Goal: Transaction & Acquisition: Purchase product/service

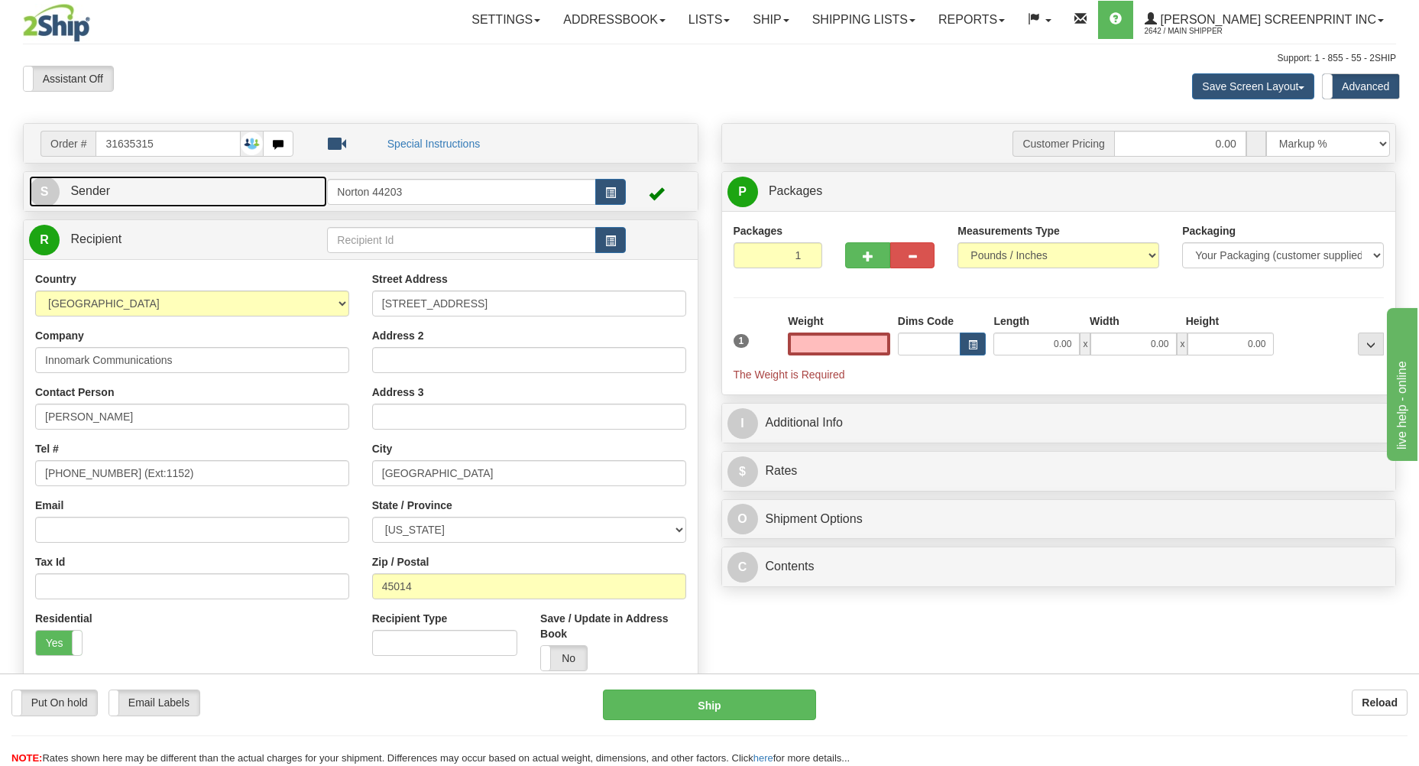
type input "0.00"
click at [225, 199] on link "S Sender" at bounding box center [178, 191] width 298 height 31
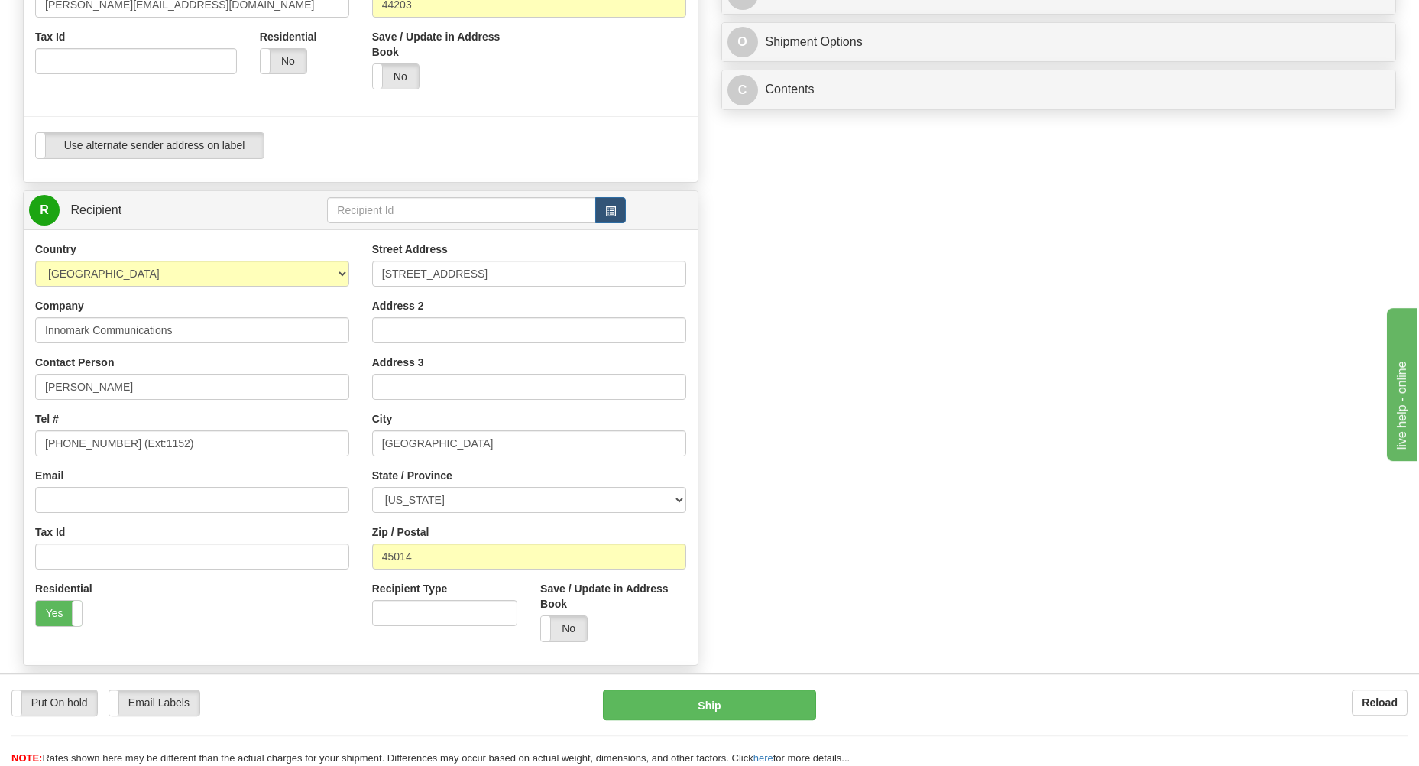
scroll to position [573, 0]
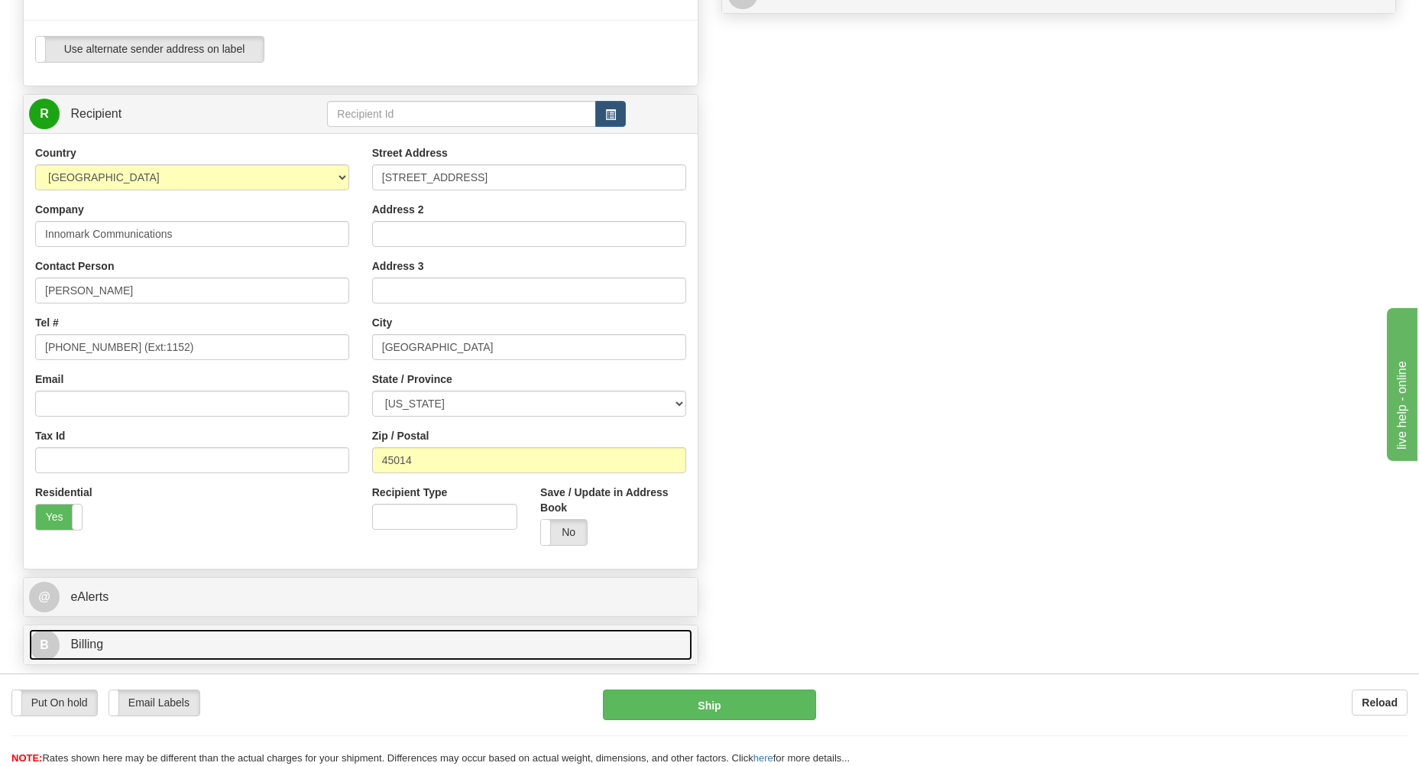
click at [214, 644] on link "B Billing" at bounding box center [360, 644] width 663 height 31
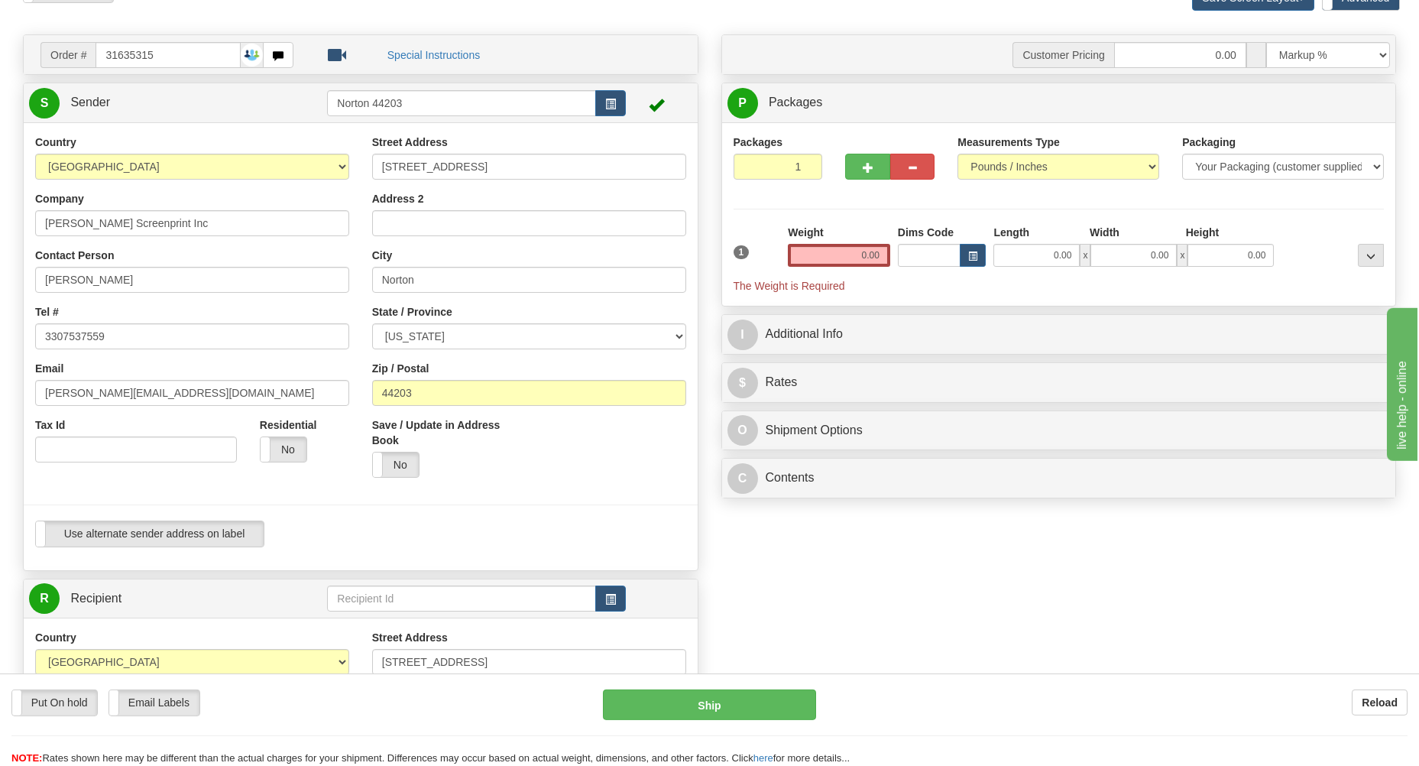
scroll to position [0, 0]
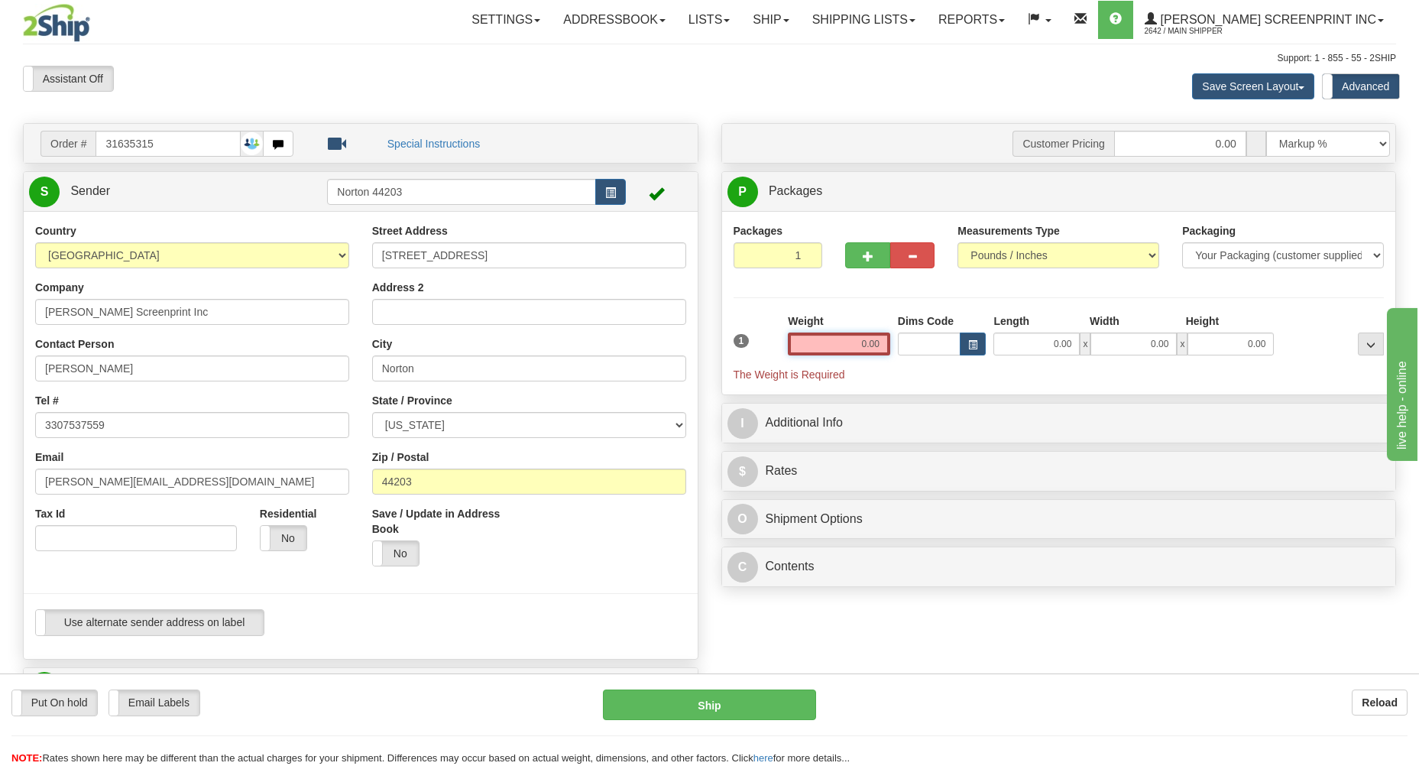
click at [857, 345] on input "0.00" at bounding box center [839, 343] width 102 height 23
type input "0.00"
drag, startPoint x: 1041, startPoint y: 342, endPoint x: 1048, endPoint y: 353, distance: 13.4
click at [1041, 342] on input "0.00" at bounding box center [1036, 343] width 86 height 23
type input "56.00"
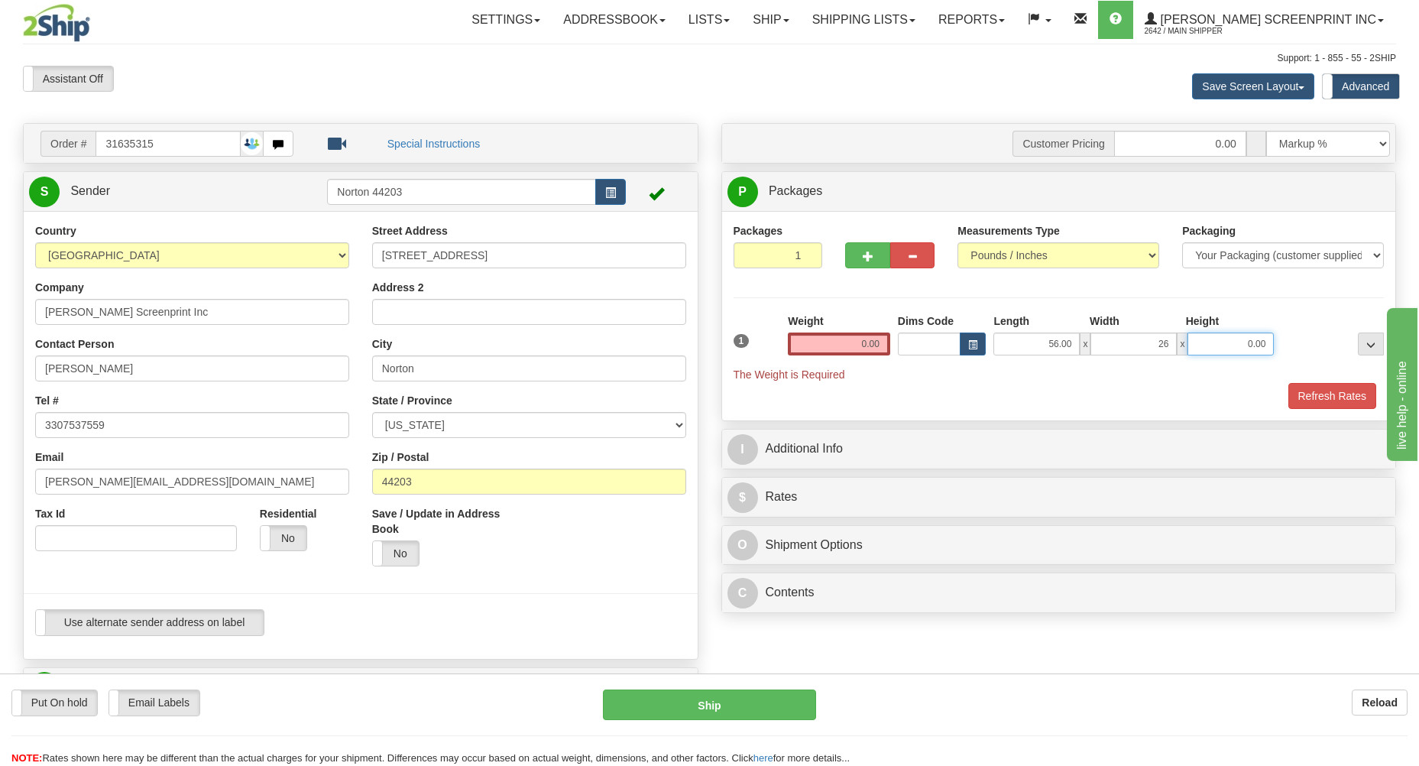
type input "26.00"
type input "4"
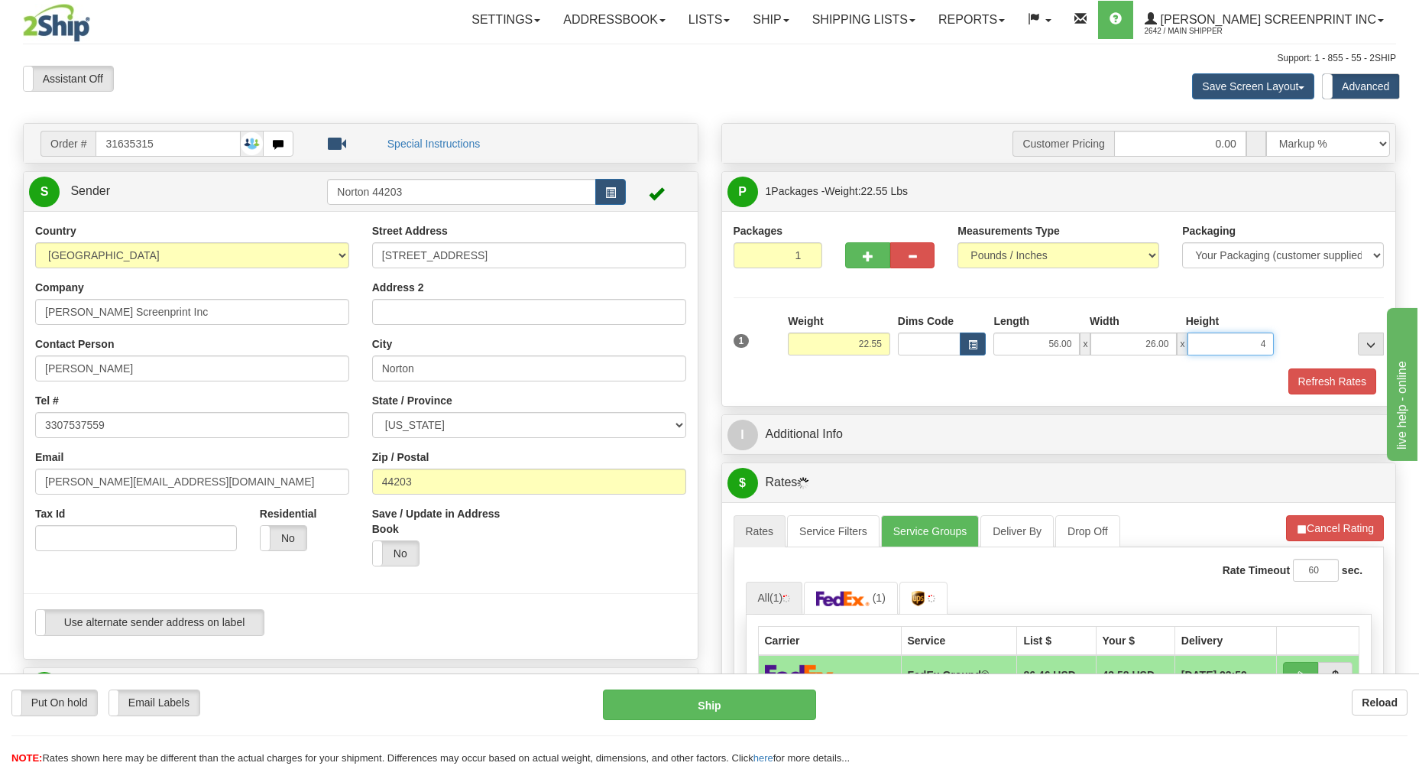
type input "20.85"
type input "4.00"
click at [1339, 380] on button "Refresh Rates" at bounding box center [1332, 381] width 88 height 26
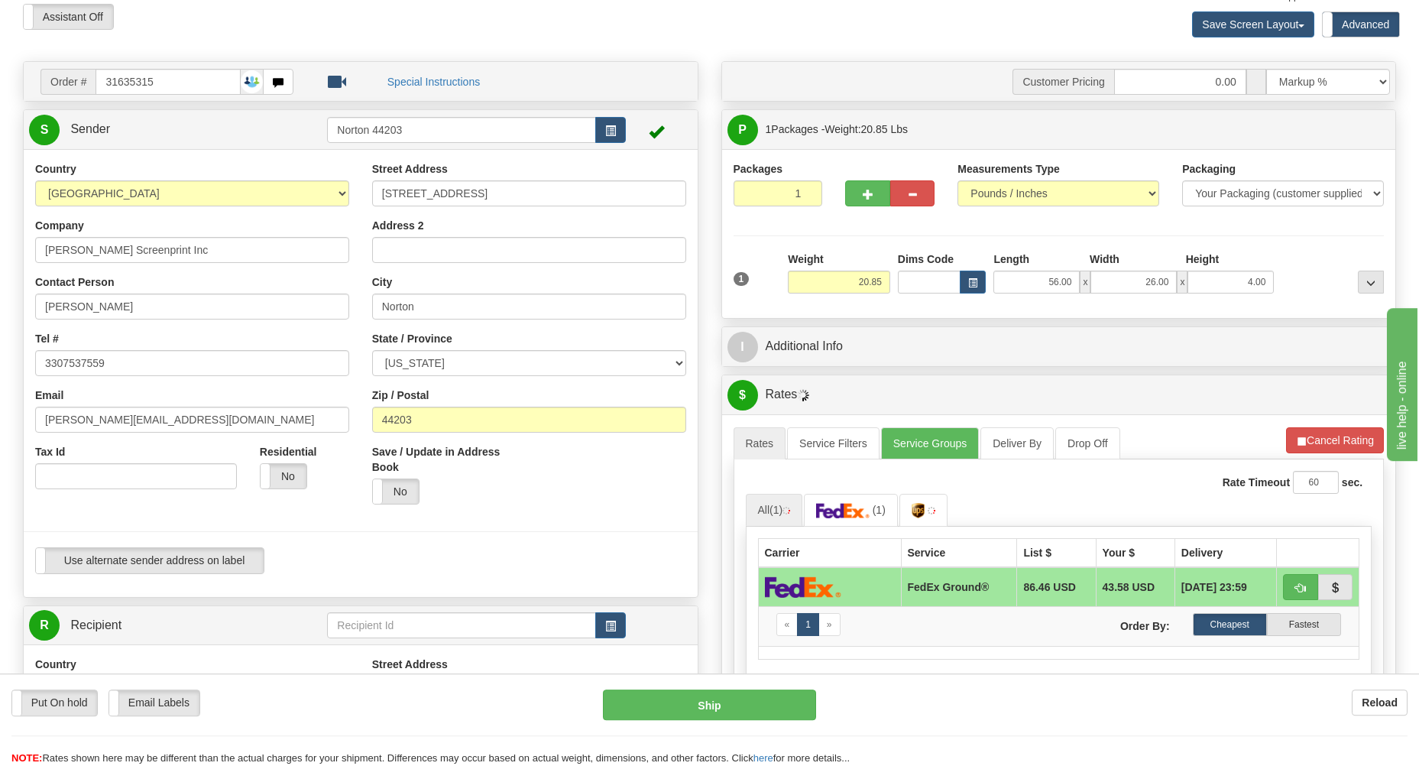
scroll to position [164, 0]
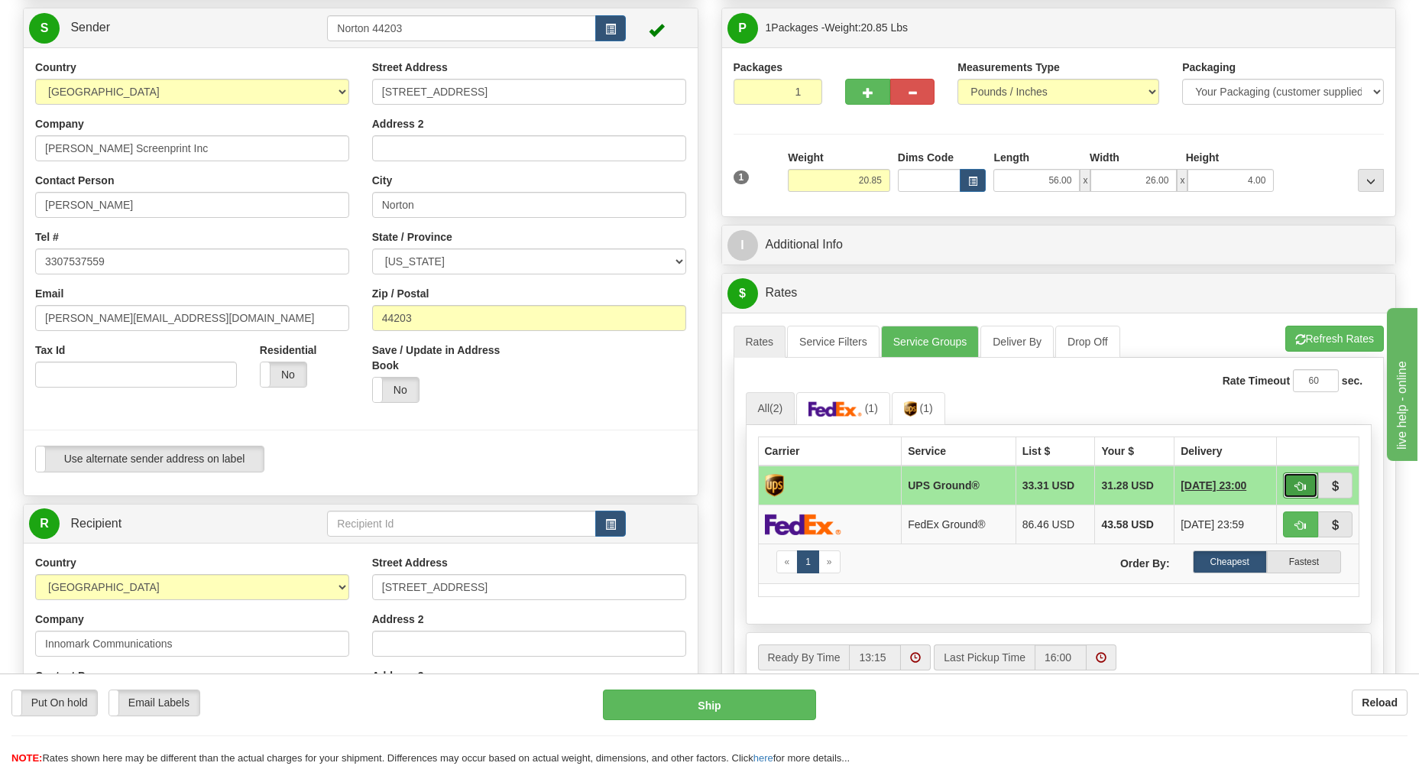
click at [1301, 487] on span "button" at bounding box center [1300, 486] width 11 height 10
type input "03"
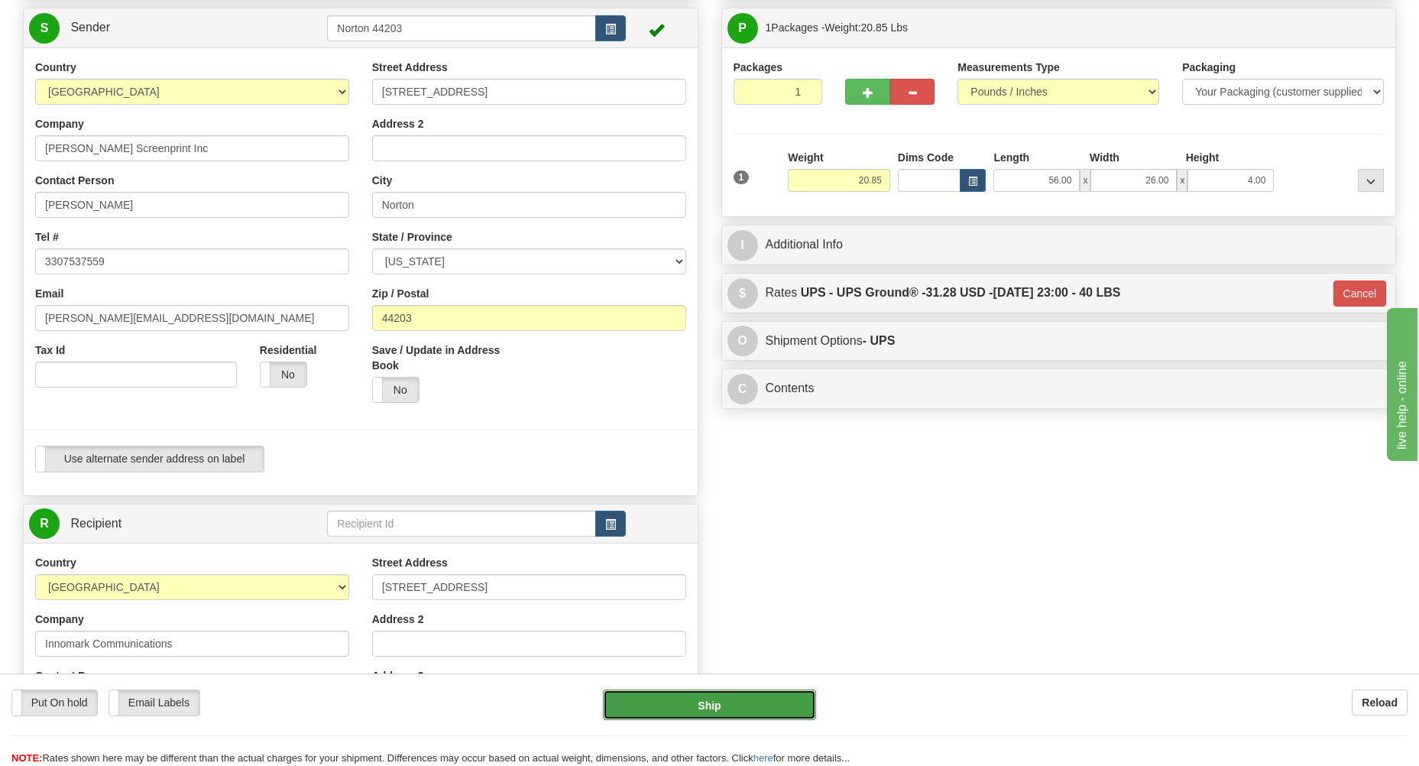
click at [746, 704] on button "Ship" at bounding box center [709, 704] width 213 height 31
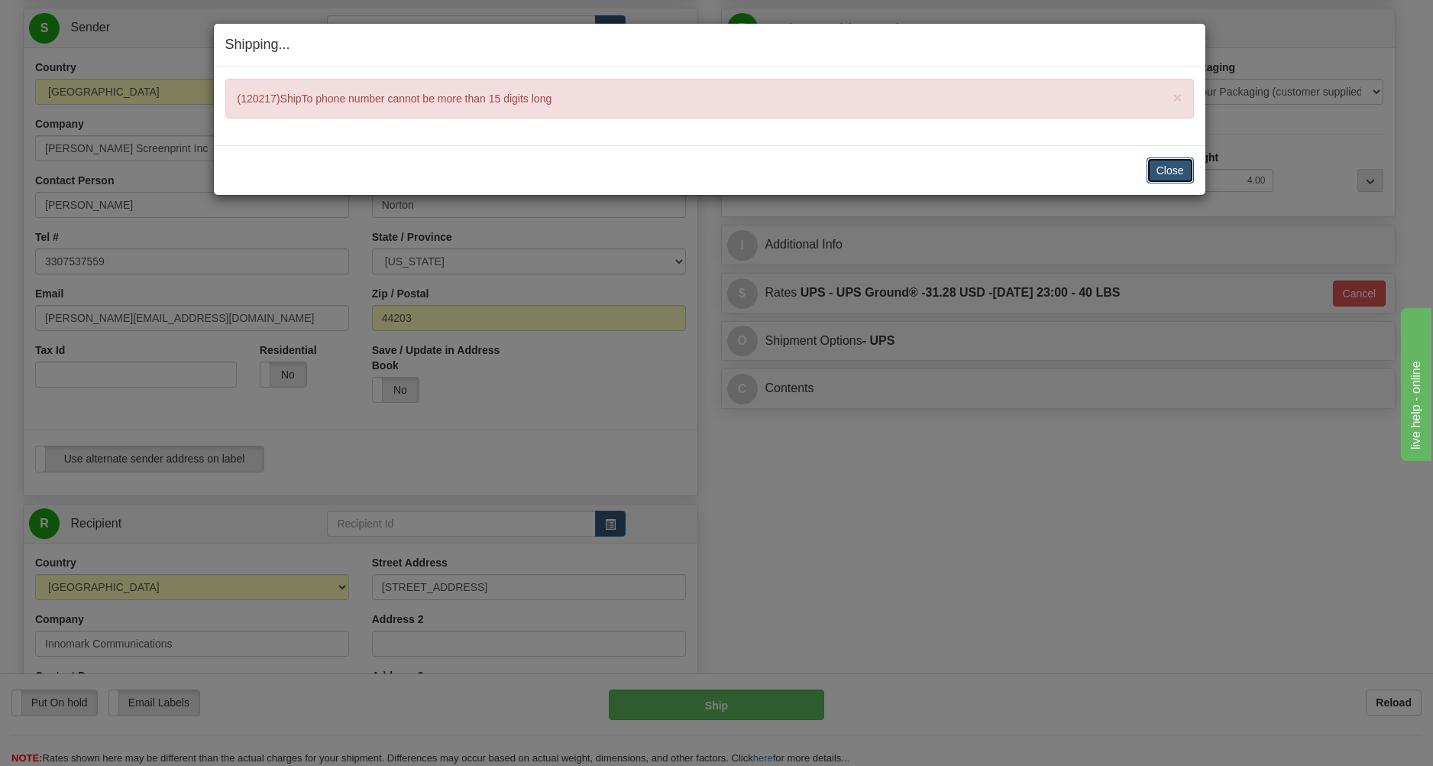
click at [1169, 175] on button "Close" at bounding box center [1170, 170] width 47 height 26
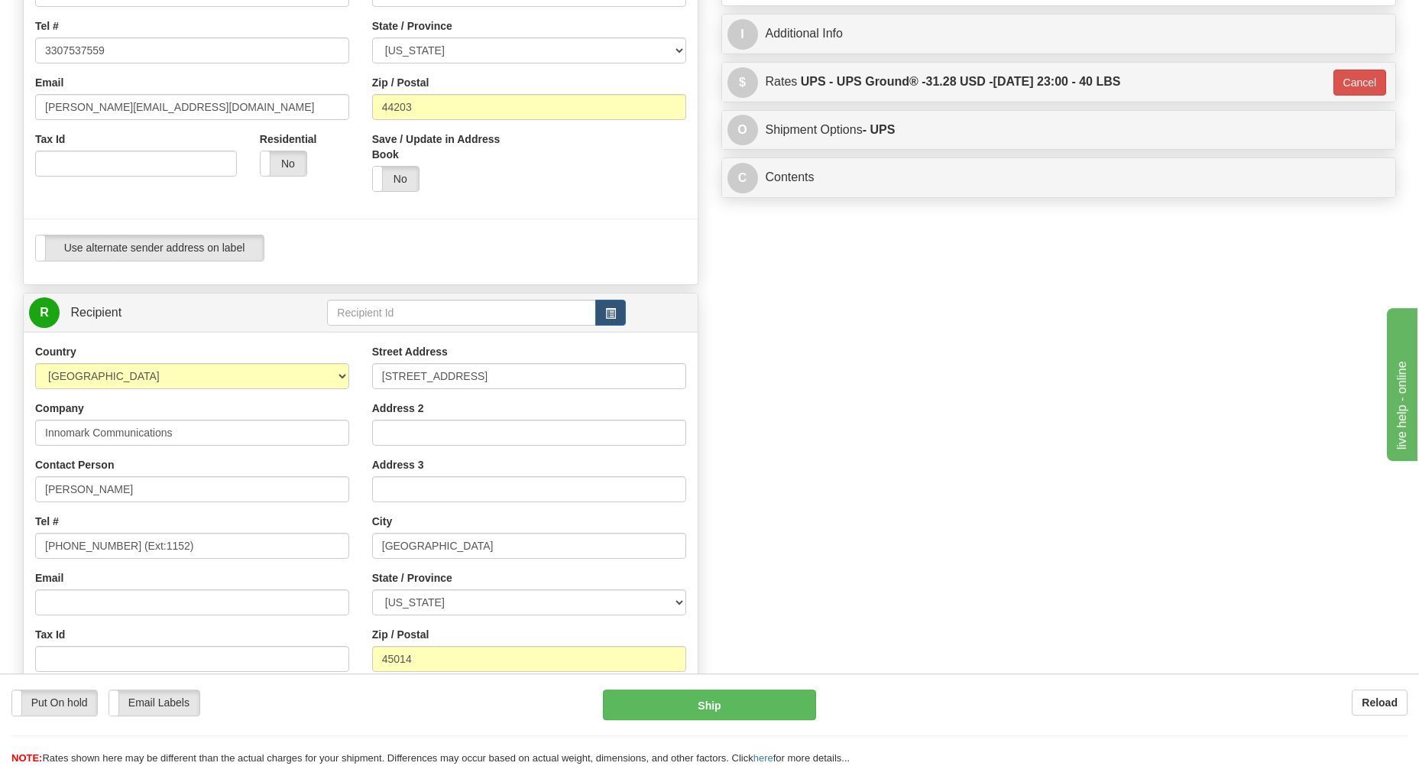
scroll to position [410, 0]
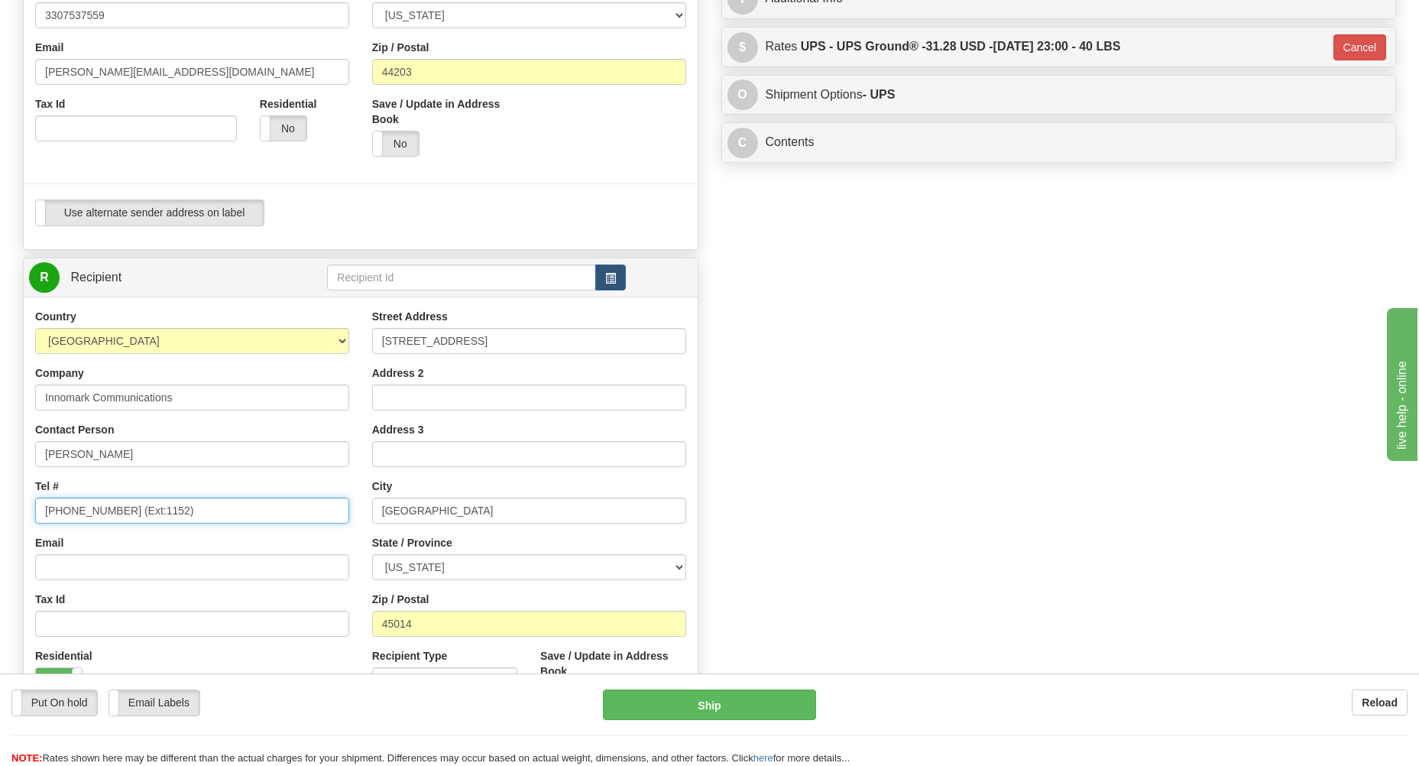
drag, startPoint x: 183, startPoint y: 512, endPoint x: 118, endPoint y: 513, distance: 65.0
click at [123, 513] on input "1-513-285-1040 (Ext:1152)" at bounding box center [192, 510] width 314 height 26
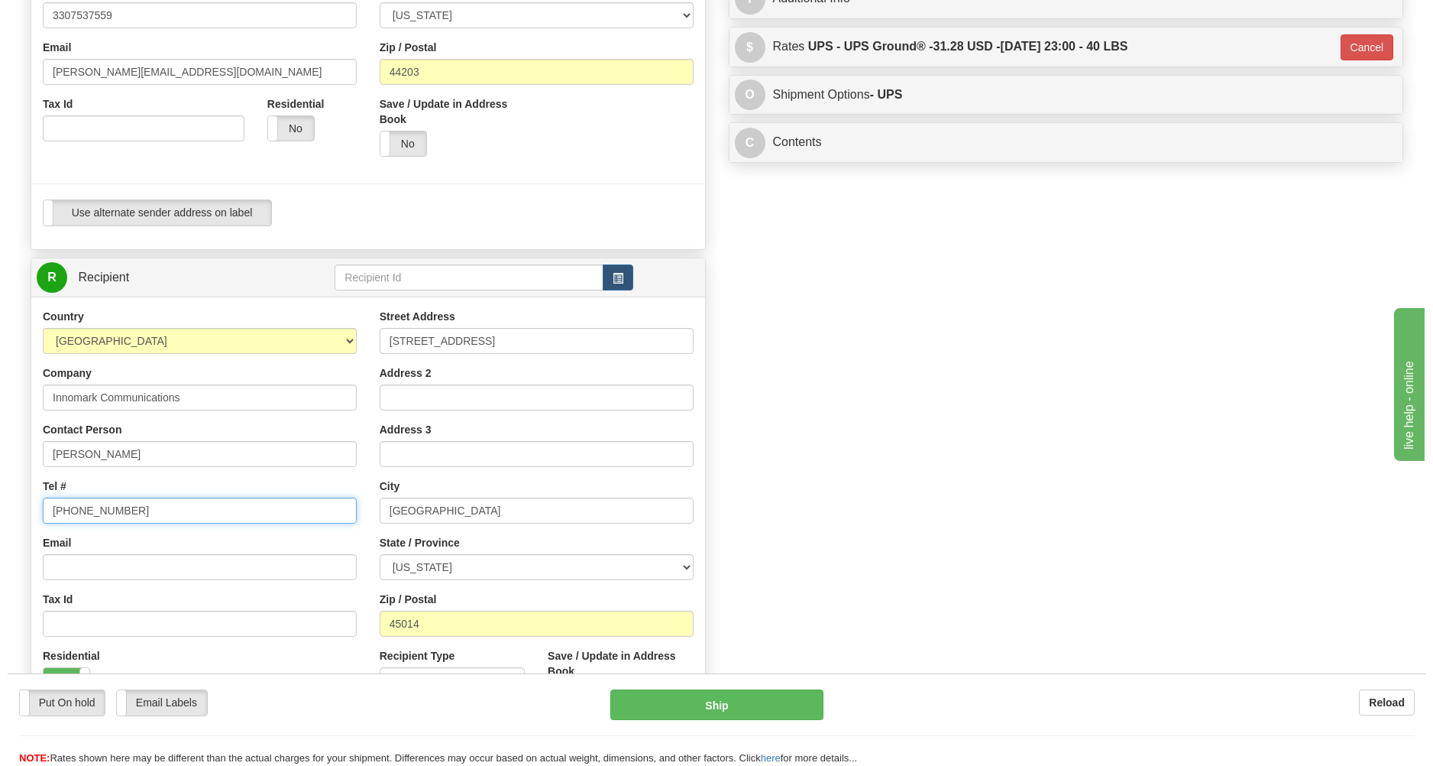
scroll to position [0, 0]
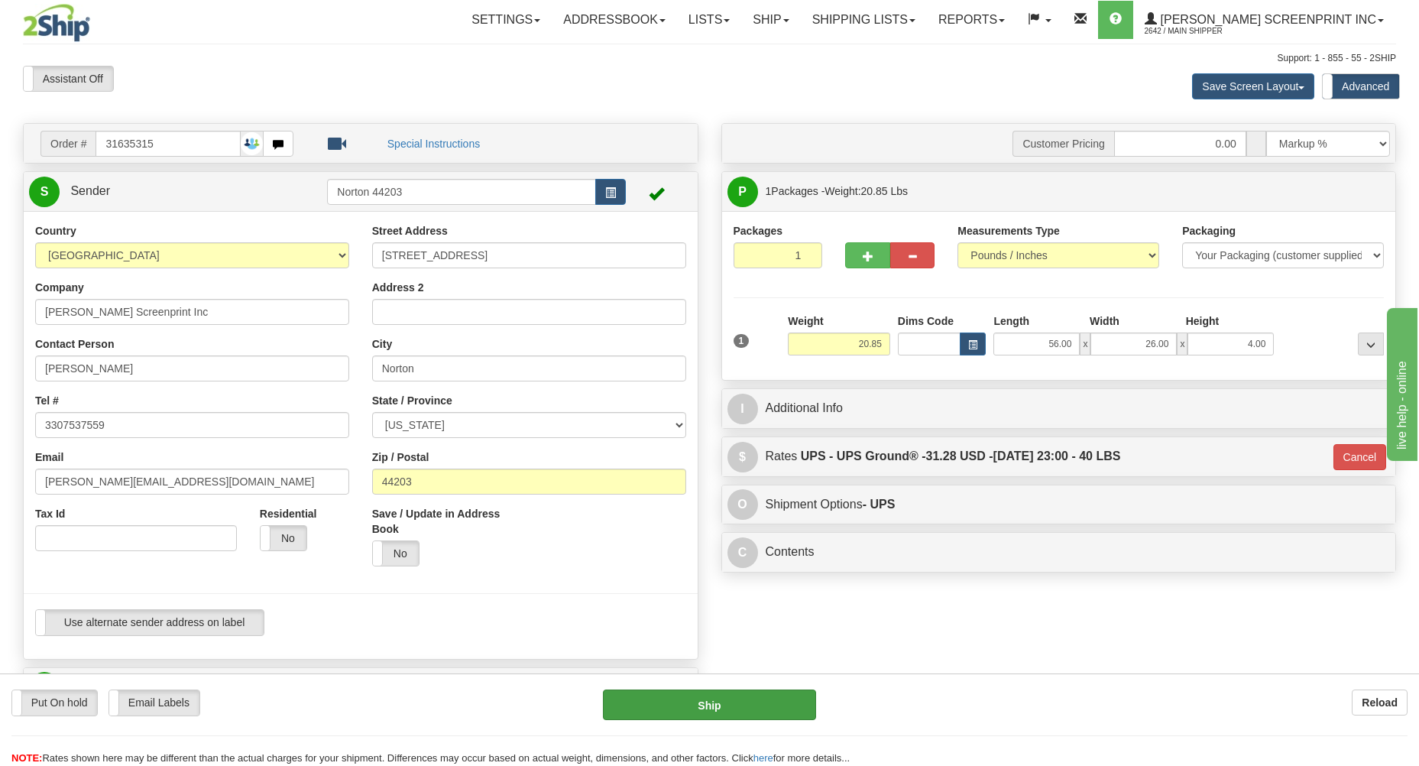
type input "1-513-285-1040"
click at [695, 704] on button "Ship" at bounding box center [709, 704] width 213 height 31
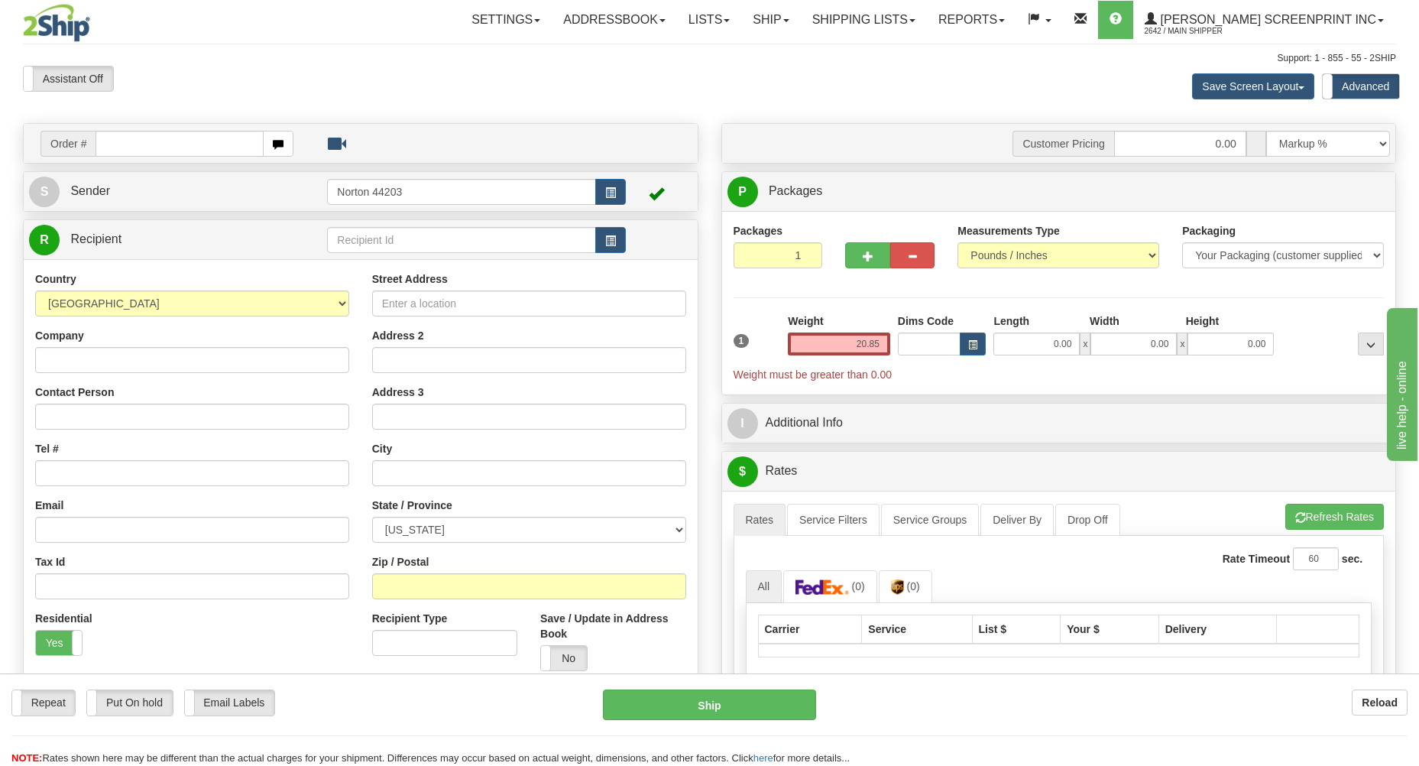
type input "0.00"
click at [904, 24] on link "Shipping lists" at bounding box center [864, 20] width 126 height 38
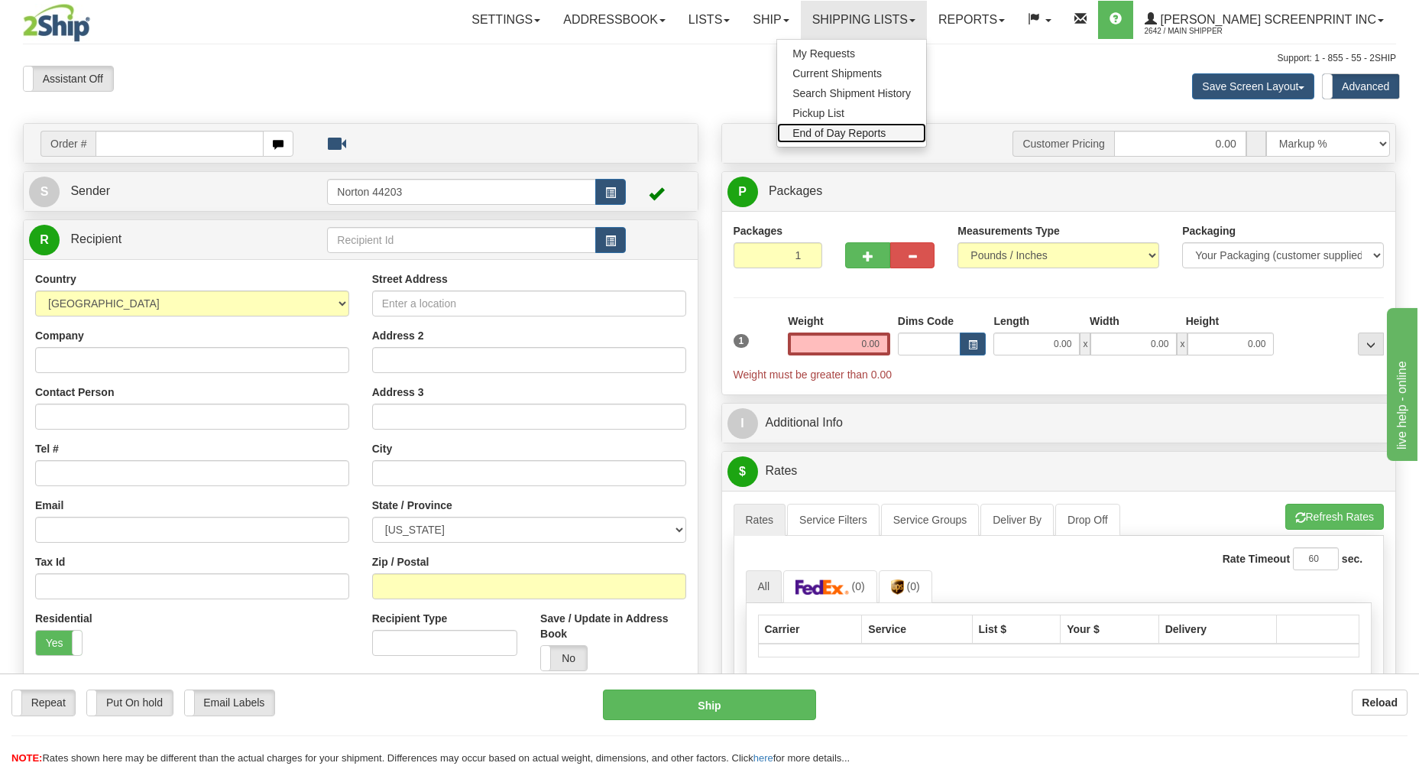
click at [884, 131] on span "End of Day Reports" at bounding box center [838, 133] width 93 height 12
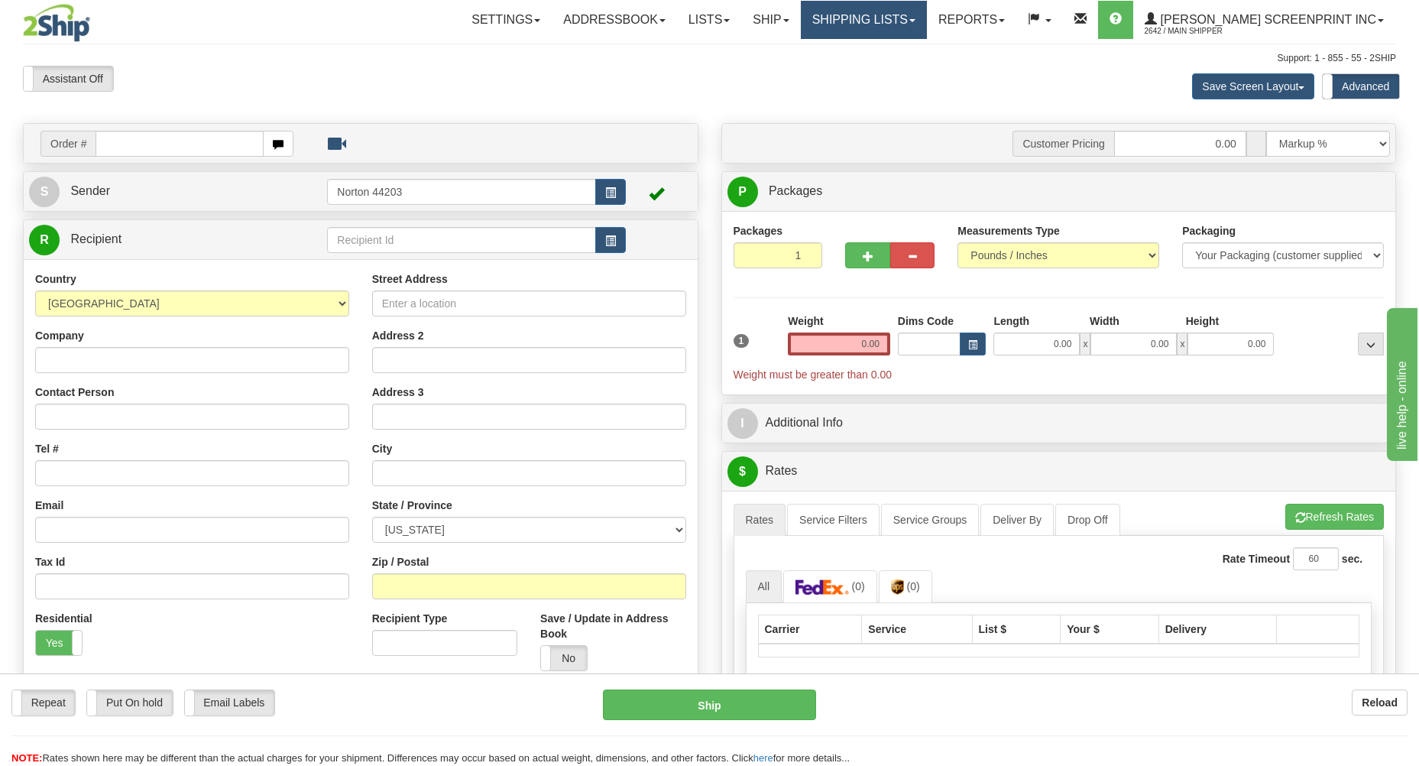
click at [889, 21] on link "Shipping lists" at bounding box center [864, 20] width 126 height 38
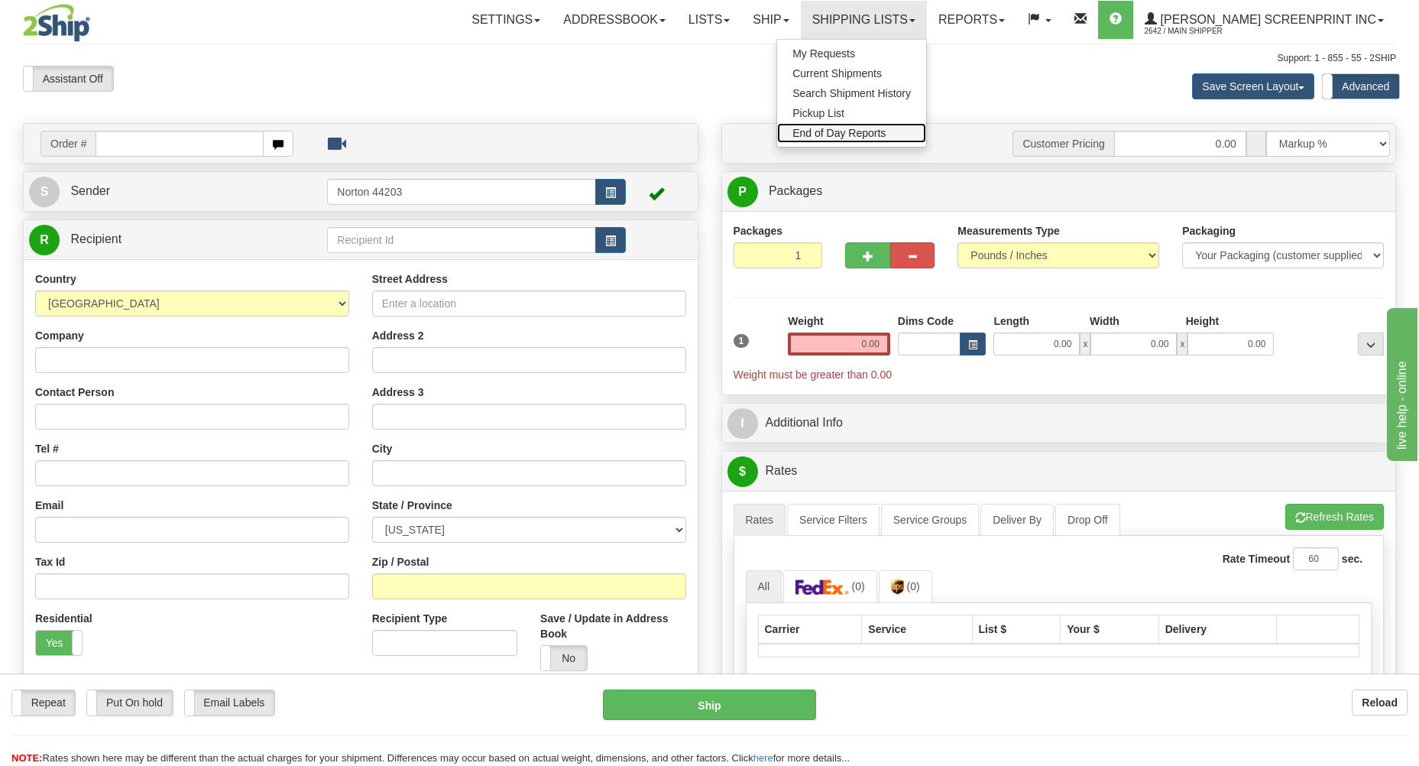
click at [886, 131] on span "End of Day Reports" at bounding box center [838, 133] width 93 height 12
